Goal: Task Accomplishment & Management: Complete application form

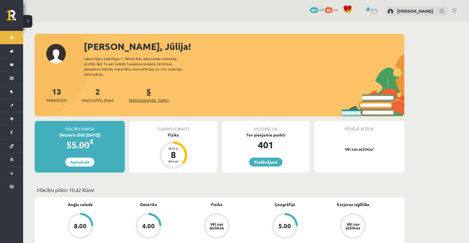
click at [136, 98] on span "[DEMOGRAPHIC_DATA]" at bounding box center [149, 101] width 40 height 6
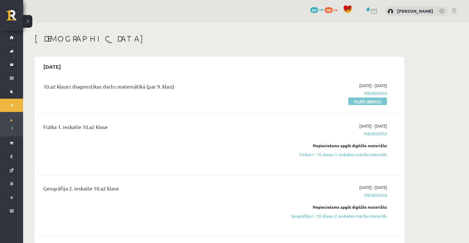
click at [375, 101] on link "Pildīt ieskaiti" at bounding box center [367, 102] width 39 height 8
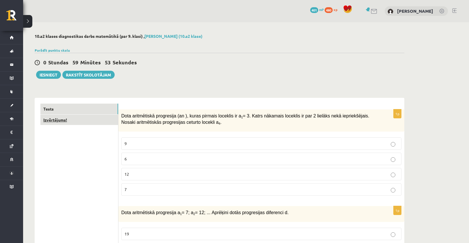
click at [77, 118] on link "Izvērtējums!" at bounding box center [79, 120] width 78 height 11
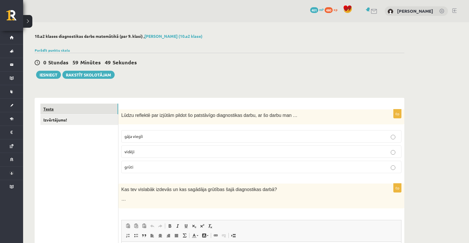
click at [91, 110] on link "Tests" at bounding box center [79, 109] width 78 height 11
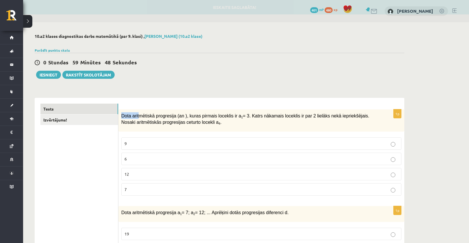
drag, startPoint x: 121, startPoint y: 114, endPoint x: 138, endPoint y: 116, distance: 17.2
click at [138, 116] on span "Dota aritmētiskā progresija (an ), kuras pirmais loceklis ir a 1 = 3. Katrs nāk…" at bounding box center [245, 120] width 248 height 12
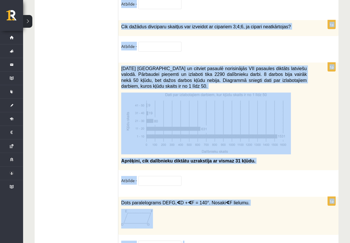
scroll to position [2971, 0]
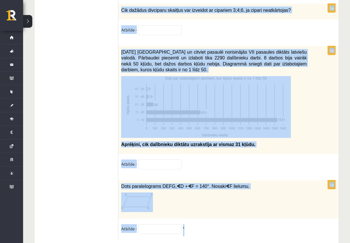
drag, startPoint x: 121, startPoint y: 115, endPoint x: 218, endPoint y: 210, distance: 135.7
copy form "Dota aritmētiskā progresija (an ), kuras pirmais loceklis ir a 1 = 3. Katrs nāk…"
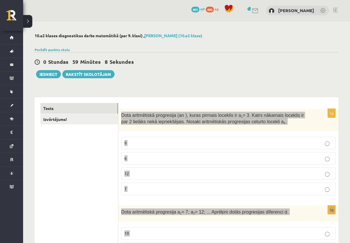
scroll to position [0, 0]
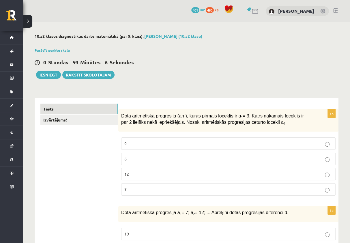
click at [167, 146] on p "9" at bounding box center [229, 144] width 208 height 6
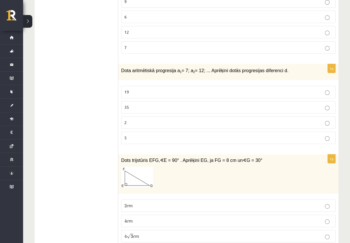
scroll to position [144, 0]
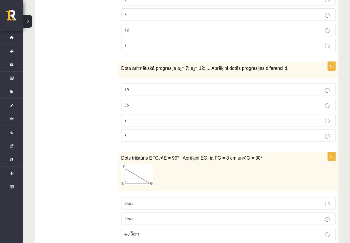
click at [143, 133] on p "5" at bounding box center [229, 136] width 208 height 6
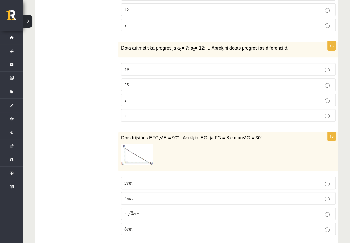
scroll to position [231, 0]
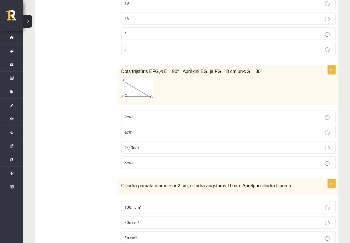
click at [156, 131] on p "4 c m 4 c m" at bounding box center [229, 132] width 208 height 6
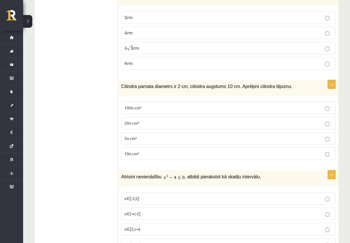
scroll to position [347, 0]
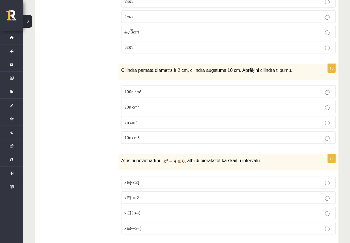
click at [144, 137] on p "10π cm³" at bounding box center [229, 138] width 208 height 6
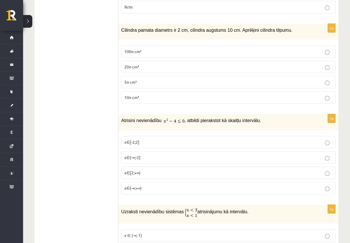
scroll to position [433, 0]
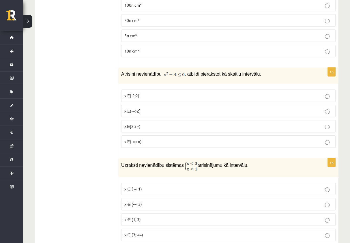
click at [151, 93] on p "x∈[-2;2]" at bounding box center [229, 96] width 208 height 6
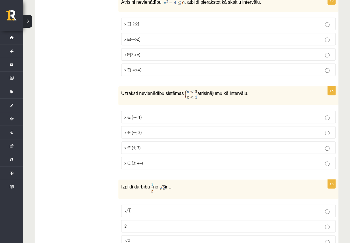
scroll to position [520, 0]
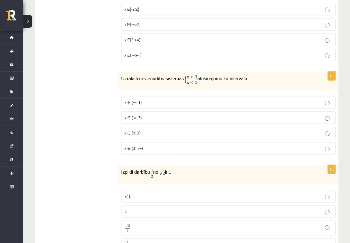
click at [148, 131] on p "x ∈ (1; 3)" at bounding box center [229, 133] width 208 height 6
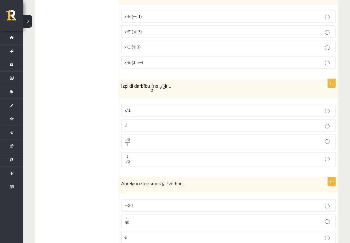
scroll to position [607, 0]
click at [142, 122] on p "2 2" at bounding box center [229, 125] width 208 height 6
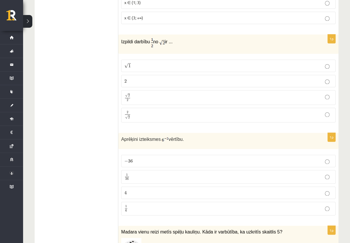
scroll to position [665, 0]
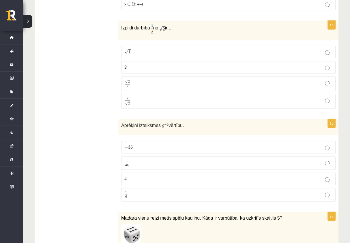
click at [141, 160] on p "1 36 1 36" at bounding box center [229, 163] width 208 height 7
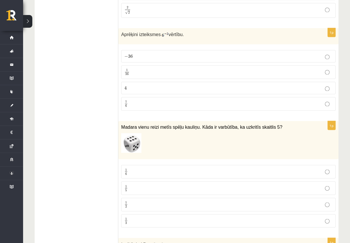
scroll to position [780, 0]
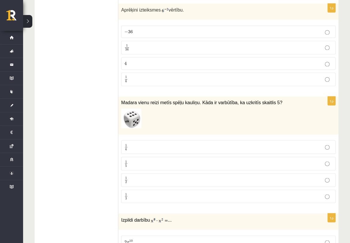
click at [142, 144] on p "1 6 1 6" at bounding box center [229, 147] width 208 height 7
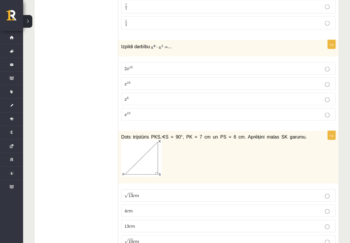
scroll to position [954, 0]
click at [169, 112] on p "x 10 x 10" at bounding box center [229, 115] width 208 height 6
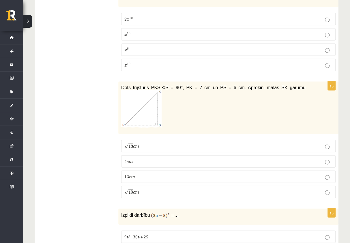
scroll to position [1011, 0]
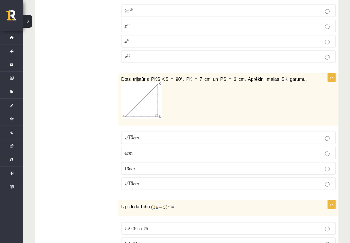
click at [136, 136] on span "√ 13 c m" at bounding box center [132, 138] width 15 height 5
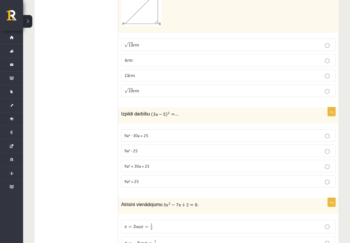
scroll to position [1127, 0]
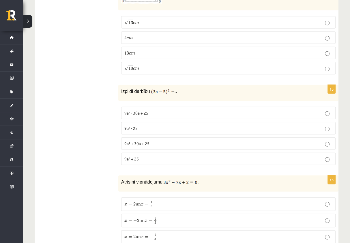
click at [139, 110] on span "9a² - 30a + 25" at bounding box center [137, 112] width 24 height 5
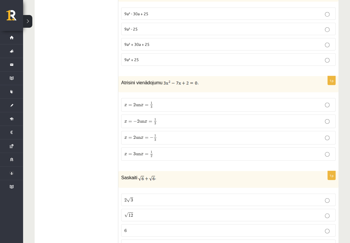
scroll to position [1242, 0]
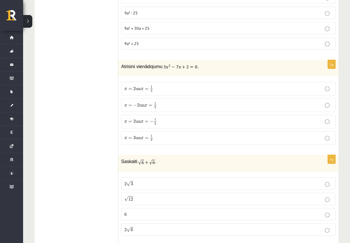
click at [158, 85] on p "x = 2 un x = 1 3 x = 2 un x = 1 3" at bounding box center [229, 88] width 208 height 7
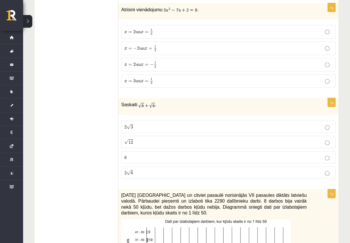
scroll to position [1300, 0]
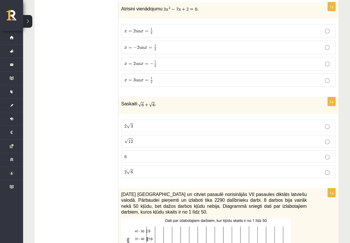
click at [136, 123] on p "2 √ 3 2 3" at bounding box center [229, 126] width 208 height 6
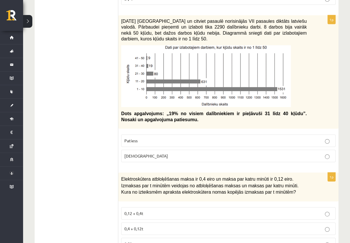
click at [181, 138] on p "Patiess" at bounding box center [229, 141] width 208 height 6
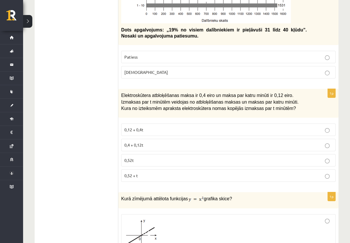
scroll to position [1560, 0]
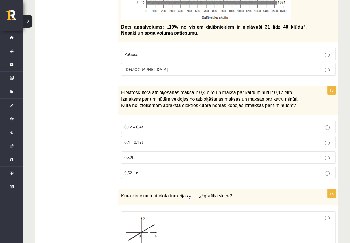
click at [136, 140] on span "0,4 + 0,12t" at bounding box center [134, 142] width 19 height 5
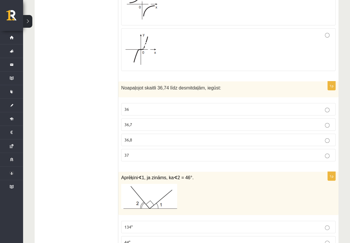
scroll to position [1878, 0]
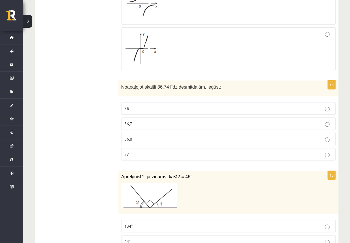
click at [136, 121] on p "36,7" at bounding box center [229, 124] width 208 height 6
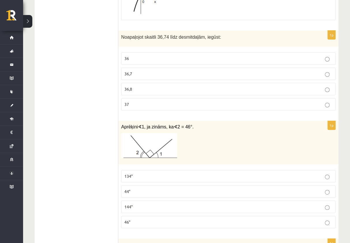
scroll to position [1936, 0]
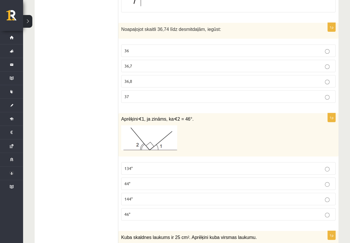
click at [140, 166] on p "134°" at bounding box center [229, 169] width 208 height 6
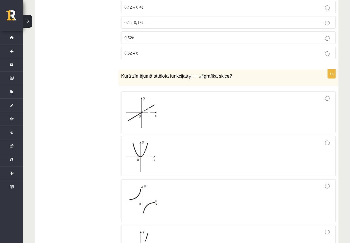
scroll to position [1734, 0]
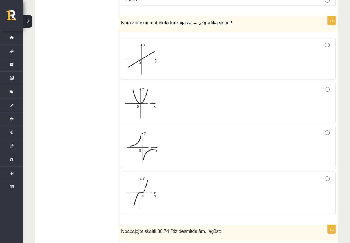
click at [199, 98] on div at bounding box center [229, 103] width 208 height 34
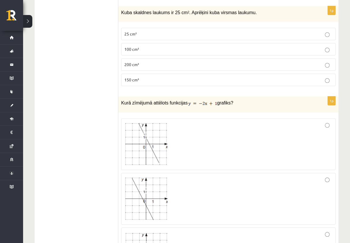
scroll to position [2167, 0]
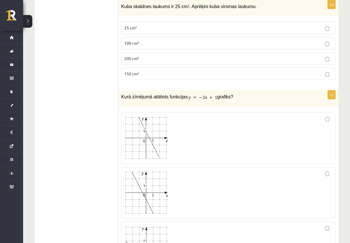
click at [128, 71] on span "150 cm²" at bounding box center [132, 73] width 15 height 5
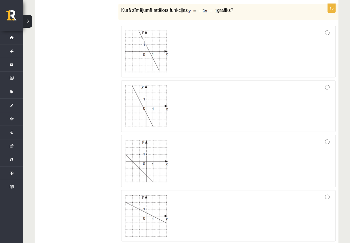
scroll to position [2254, 0]
click at [175, 151] on div at bounding box center [229, 161] width 208 height 46
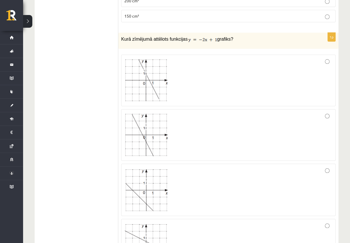
scroll to position [2225, 0]
click at [181, 170] on div at bounding box center [229, 190] width 208 height 46
click at [279, 115] on div at bounding box center [229, 134] width 208 height 45
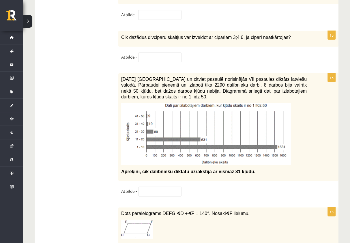
scroll to position [2971, 0]
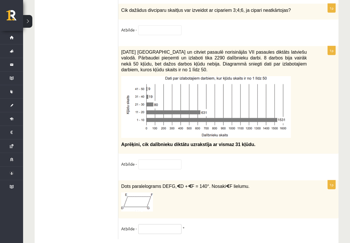
click at [149, 225] on input "text" at bounding box center [159, 230] width 43 height 10
type input "**"
click at [161, 160] on input "text" at bounding box center [159, 165] width 43 height 10
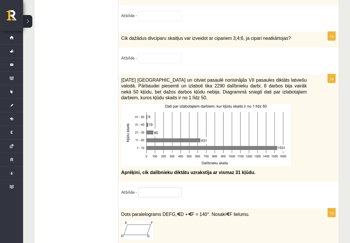
scroll to position [2942, 0]
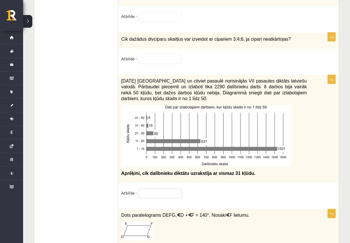
type input "*"
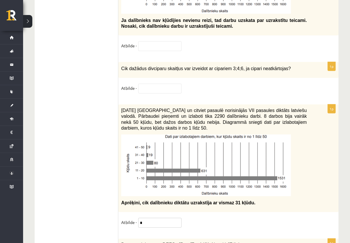
scroll to position [2913, 0]
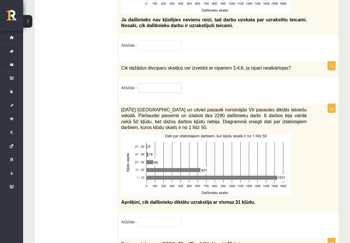
click at [155, 83] on input "text" at bounding box center [159, 88] width 43 height 10
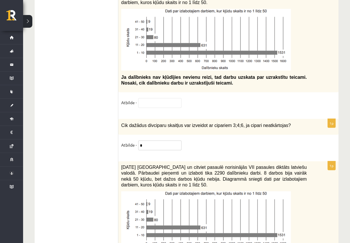
scroll to position [2855, 0]
type input "*"
click at [159, 99] on input "text" at bounding box center [159, 104] width 43 height 10
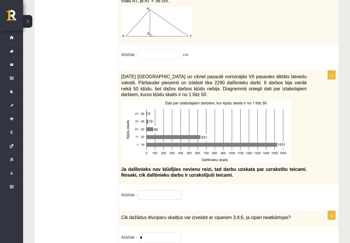
scroll to position [2740, 0]
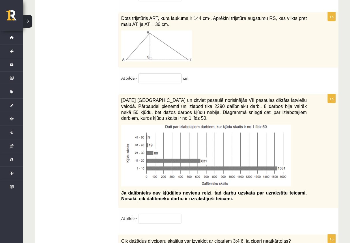
click at [154, 74] on input "text" at bounding box center [159, 79] width 43 height 10
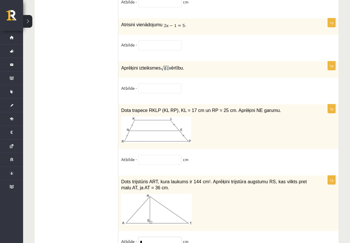
scroll to position [2566, 0]
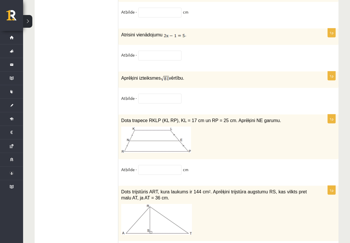
type input "*"
click at [160, 165] on input "text" at bounding box center [159, 170] width 43 height 10
click at [176, 94] on input "text" at bounding box center [159, 99] width 43 height 10
drag, startPoint x: 120, startPoint y: 61, endPoint x: 182, endPoint y: 61, distance: 62.1
click at [182, 71] on div "Aprēķini izteiksmes vērtību." at bounding box center [228, 79] width 220 height 16
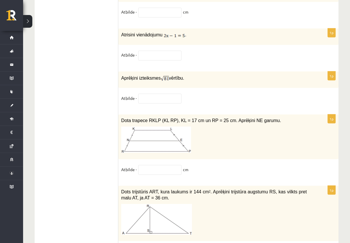
copy p "Aprēķini izteiksmes vērtību."
click at [179, 94] on input "text" at bounding box center [159, 99] width 43 height 10
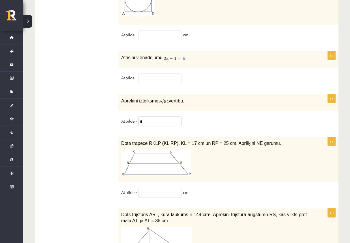
scroll to position [2537, 0]
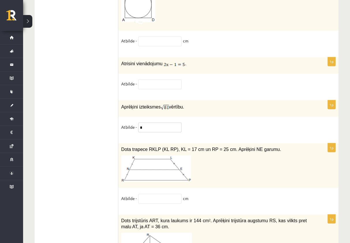
type input "*"
drag, startPoint x: 121, startPoint y: 132, endPoint x: 261, endPoint y: 129, distance: 139.3
click at [261, 147] on span "Dota trapece RKLP (KL RP), KL = 17 cm un RP = 25 cm. Aprēķini NE garumu." at bounding box center [201, 149] width 160 height 5
copy span "Dota trapece RKLP (KL RP), KL = 17 cm un RP = 25 cm. Aprēķini NE garumu."
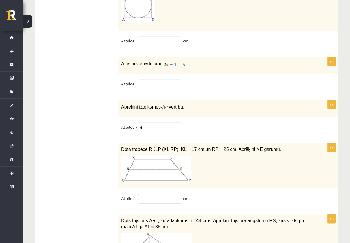
click at [169, 194] on input "text" at bounding box center [159, 199] width 43 height 10
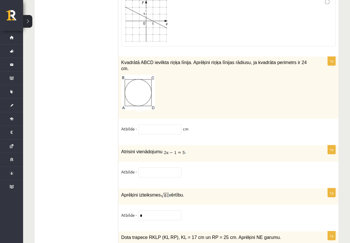
scroll to position [2451, 0]
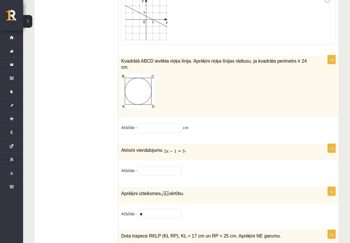
type input "**"
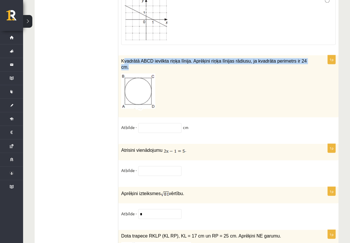
drag, startPoint x: 123, startPoint y: 49, endPoint x: 321, endPoint y: 43, distance: 198.9
copy span "vadrātā ABCD ievilkta riņķa līnija. Aprēķini riņķa līnijas rādiusu, ja kvadrāta…"
drag, startPoint x: 355, startPoint y: 133, endPoint x: 259, endPoint y: 51, distance: 125.8
copy span "vadrātā ABCD ievilkta riņķa līnija. Aprēķini riņķa līnijas rādiusu, ja kvadrāta…"
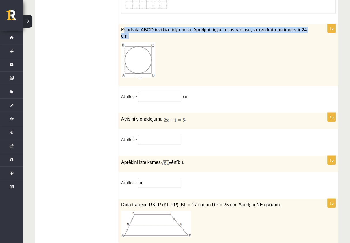
scroll to position [2479, 0]
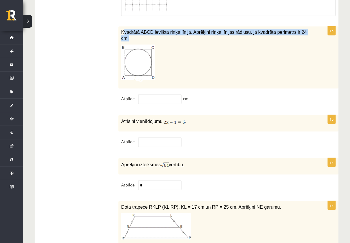
copy span "vadrātā ABCD ievilkta riņķa līnija. Aprēķini riņķa līnijas rādiusu, ja kvadrāta…"
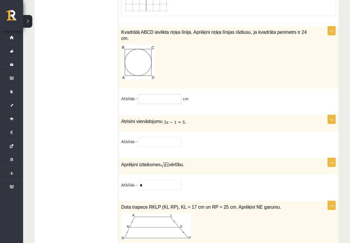
click at [174, 94] on input "text" at bounding box center [159, 99] width 43 height 10
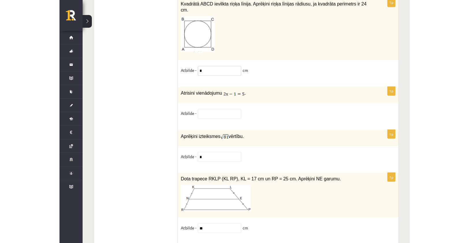
scroll to position [2508, 0]
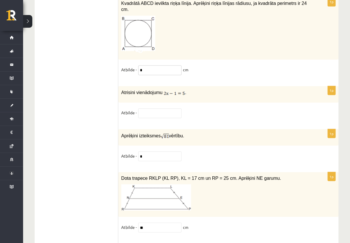
type input "*"
drag, startPoint x: 121, startPoint y: 76, endPoint x: 186, endPoint y: 78, distance: 65.3
click at [186, 86] on div "Atrisini vienādojumu ." at bounding box center [228, 94] width 220 height 16
copy p "Atrisini vienādojumu ."
drag, startPoint x: 354, startPoint y: 179, endPoint x: 162, endPoint y: 80, distance: 215.7
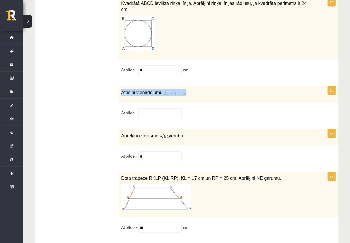
click at [162, 86] on div "Atrisini vienādojumu ." at bounding box center [228, 94] width 220 height 16
copy p "Atrisini vienādojumu ."
drag, startPoint x: 352, startPoint y: 188, endPoint x: 172, endPoint y: 77, distance: 211.7
click at [172, 90] on img at bounding box center [174, 93] width 21 height 6
copy p "Atrisini vienādojumu ."
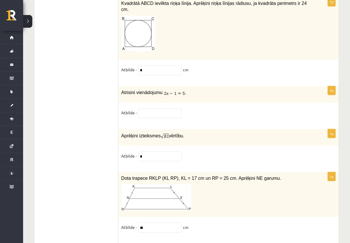
click at [213, 108] on fieldset "Atbilde -" at bounding box center [228, 114] width 215 height 12
drag, startPoint x: 121, startPoint y: 76, endPoint x: 185, endPoint y: 77, distance: 63.9
click at [185, 86] on div "Atrisini vienādojumu ." at bounding box center [228, 94] width 220 height 16
copy p "Atrisini vienādojumu ."
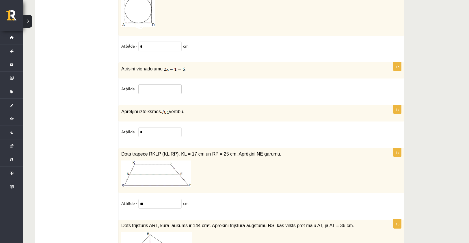
click at [169, 84] on input "text" at bounding box center [159, 89] width 43 height 10
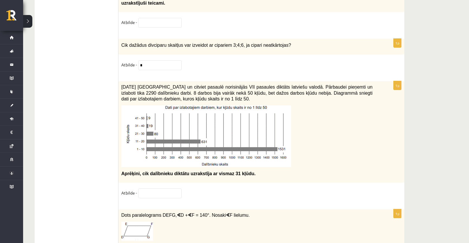
scroll to position [2929, 0]
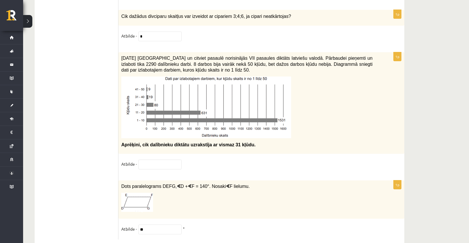
drag, startPoint x: 147, startPoint y: 130, endPoint x: 157, endPoint y: 129, distance: 9.8
drag, startPoint x: 157, startPoint y: 129, endPoint x: 120, endPoint y: 131, distance: 36.7
click at [120, 131] on div "2021. gada 27. novembrī Latvijā un citviet pasaulē norisinājās VII pasaules dik…" at bounding box center [261, 103] width 286 height 102
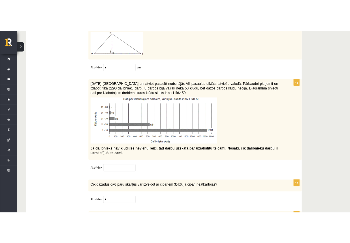
scroll to position [2727, 0]
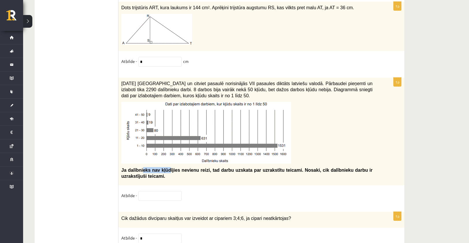
drag, startPoint x: 140, startPoint y: 156, endPoint x: 164, endPoint y: 157, distance: 24.3
click at [164, 168] on span "Ja dalībnieks nav kļūdījies nevienu reizi, tad darbu uzskata par uzrakstītu tei…" at bounding box center [246, 173] width 251 height 11
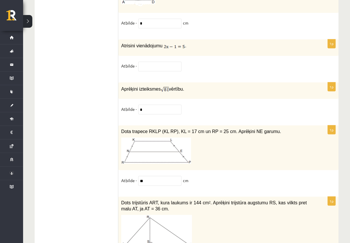
scroll to position [2553, 0]
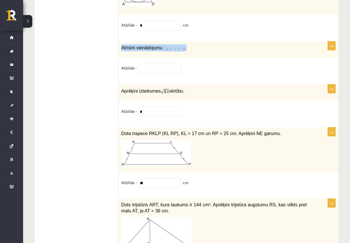
drag, startPoint x: 121, startPoint y: 32, endPoint x: 185, endPoint y: 35, distance: 63.9
click at [185, 41] on div "Atrisini vienādojumu ." at bounding box center [228, 49] width 220 height 16
click at [161, 64] on input "text" at bounding box center [159, 69] width 43 height 10
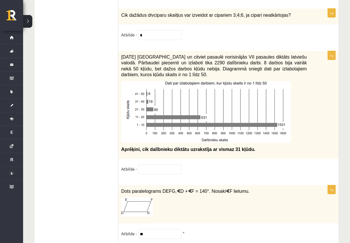
scroll to position [2971, 0]
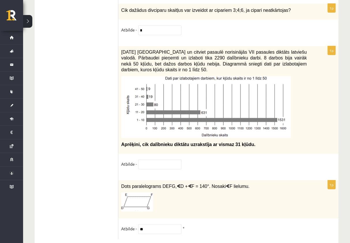
type input "*"
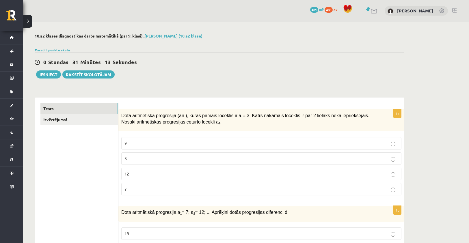
scroll to position [0, 0]
click at [66, 118] on link "Izvērtējums!" at bounding box center [79, 120] width 78 height 11
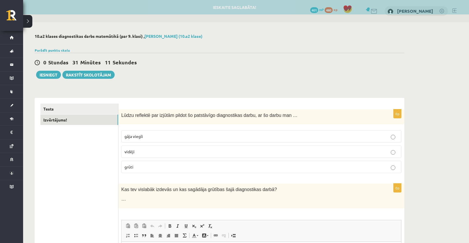
click at [127, 152] on span "vidēji" at bounding box center [130, 151] width 10 height 5
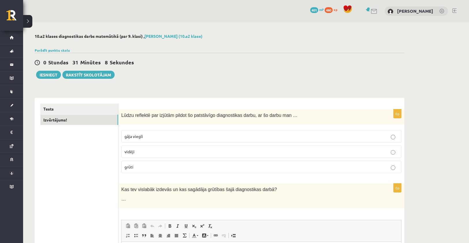
click at [128, 138] on span "gāja viegli" at bounding box center [134, 136] width 18 height 5
click at [52, 75] on button "Iesniegt" at bounding box center [48, 75] width 25 height 8
click at [44, 75] on button "Iesniegt" at bounding box center [48, 75] width 25 height 8
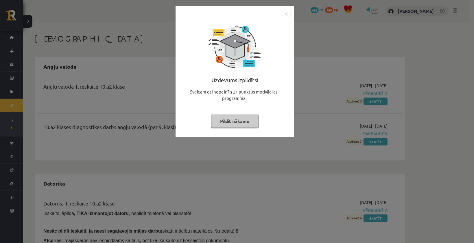
click at [235, 122] on button "Pildīt nākamo" at bounding box center [234, 121] width 47 height 13
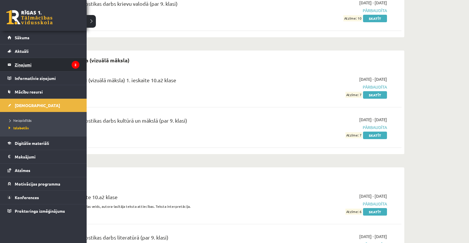
scroll to position [710, 0]
click at [31, 67] on legend "Ziņojumi 2" at bounding box center [47, 64] width 65 height 13
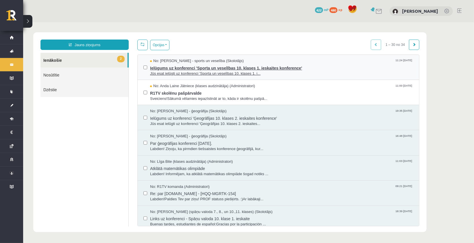
click at [186, 74] on span "Jūs esat ielūgti uz konferenci 'Sporta un veselības 10. klases 1. i..." at bounding box center [281, 73] width 263 height 5
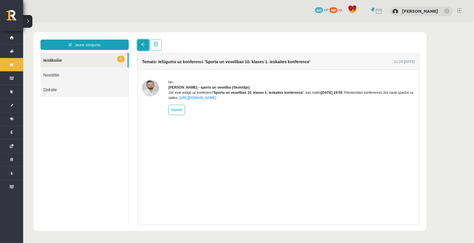
click at [145, 44] on link at bounding box center [143, 44] width 12 height 11
click at [138, 44] on link at bounding box center [143, 44] width 12 height 11
click at [142, 49] on link at bounding box center [143, 44] width 12 height 11
click at [100, 58] on link "1 Ienākošie" at bounding box center [83, 60] width 87 height 15
drag, startPoint x: 105, startPoint y: 66, endPoint x: 119, endPoint y: 64, distance: 14.5
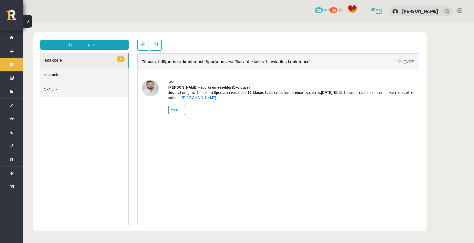
click at [106, 66] on link "1 Ienākošie" at bounding box center [83, 60] width 87 height 15
click at [121, 59] on span "1" at bounding box center [121, 58] width 8 height 7
click at [143, 44] on span at bounding box center [143, 44] width 4 height 4
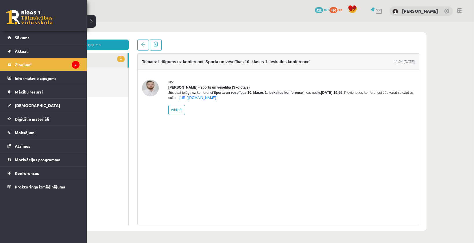
click at [19, 65] on legend "Ziņojumi 2" at bounding box center [47, 64] width 65 height 13
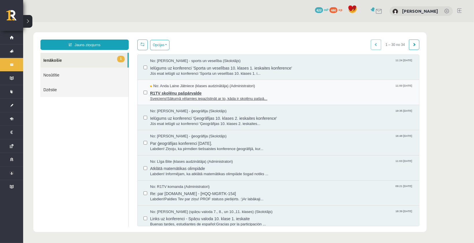
click at [179, 93] on span "R1TV skolēnu pašpārvalde" at bounding box center [281, 92] width 263 height 7
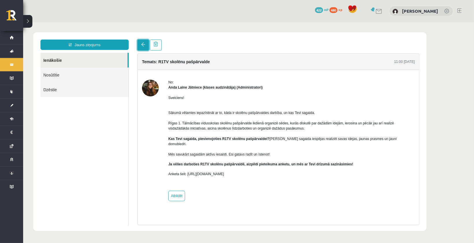
click at [142, 43] on span at bounding box center [143, 44] width 4 height 4
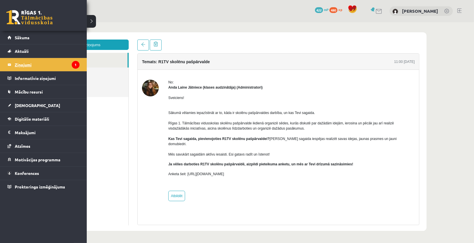
click at [23, 66] on legend "Ziņojumi 1" at bounding box center [47, 64] width 65 height 13
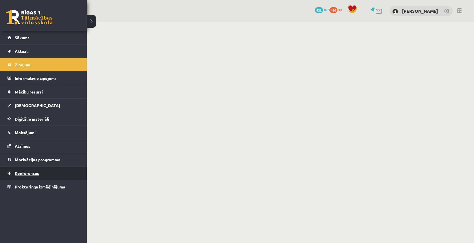
click at [15, 171] on span "Konferences" at bounding box center [27, 173] width 24 height 5
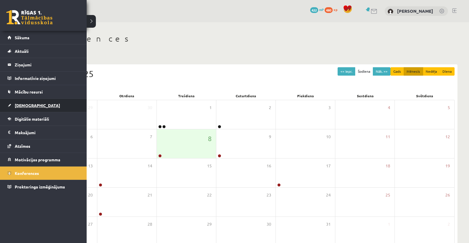
click at [29, 101] on link "[DEMOGRAPHIC_DATA]" at bounding box center [44, 105] width 72 height 13
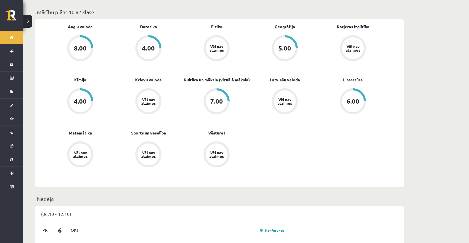
scroll to position [173, 0]
